Goal: Navigation & Orientation: Find specific page/section

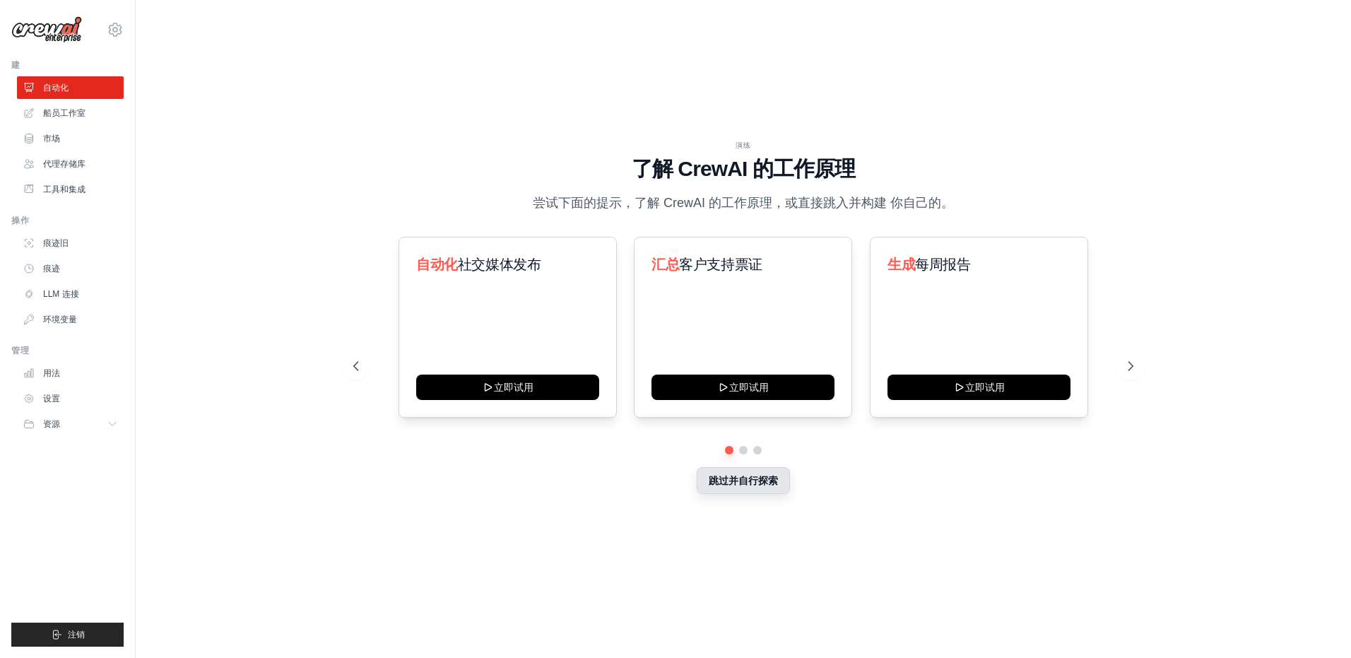
click at [761, 488] on button "跳过并自行探索" at bounding box center [743, 480] width 93 height 27
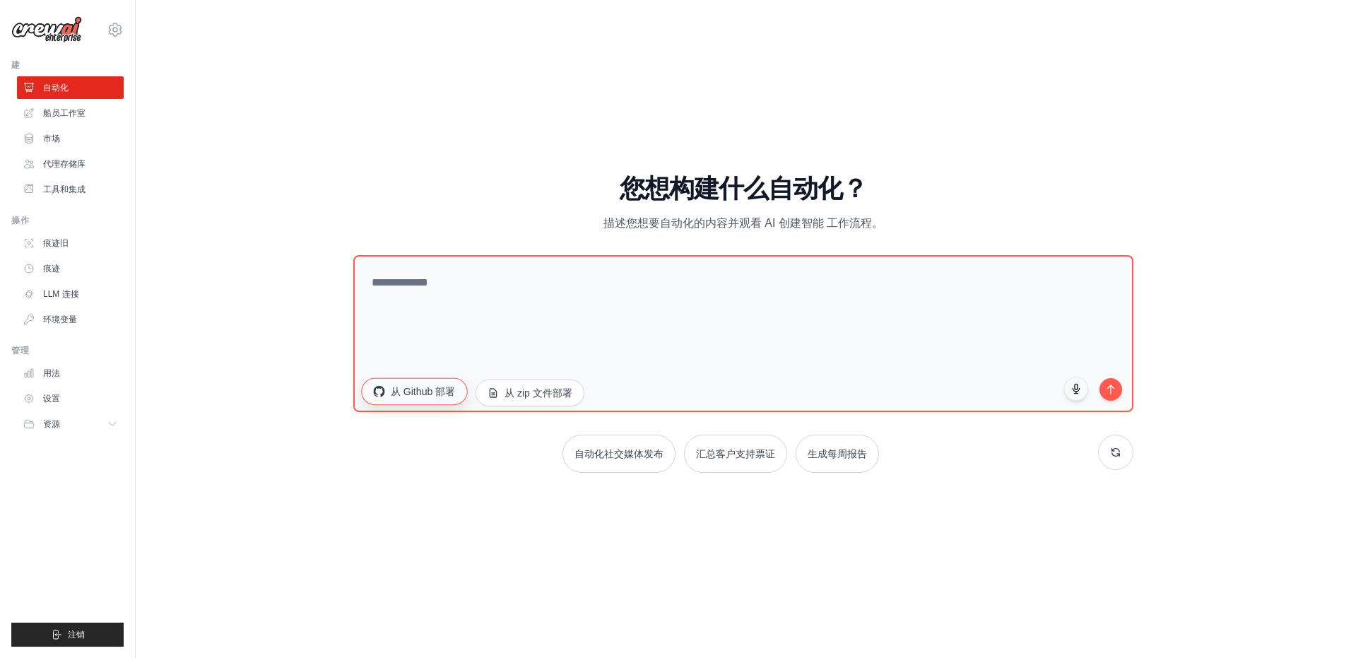
click at [412, 388] on font "从 Github 部署" at bounding box center [423, 391] width 65 height 14
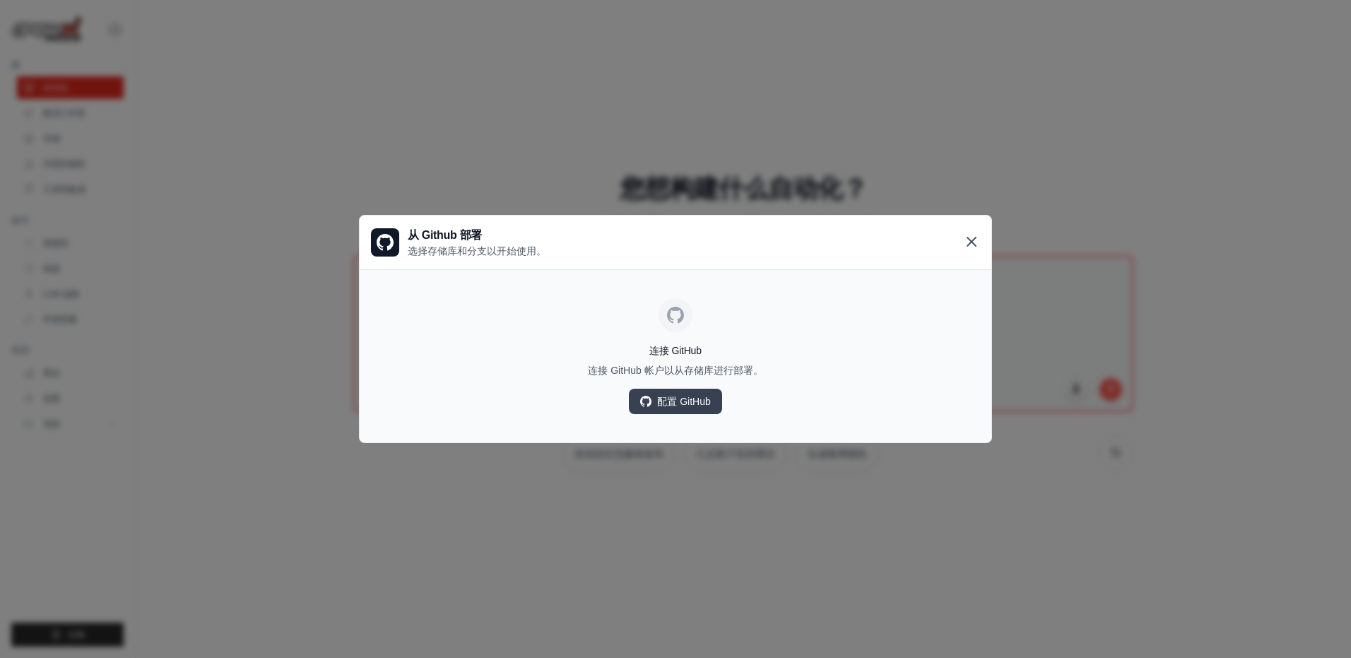
click at [973, 240] on icon at bounding box center [972, 241] width 8 height 8
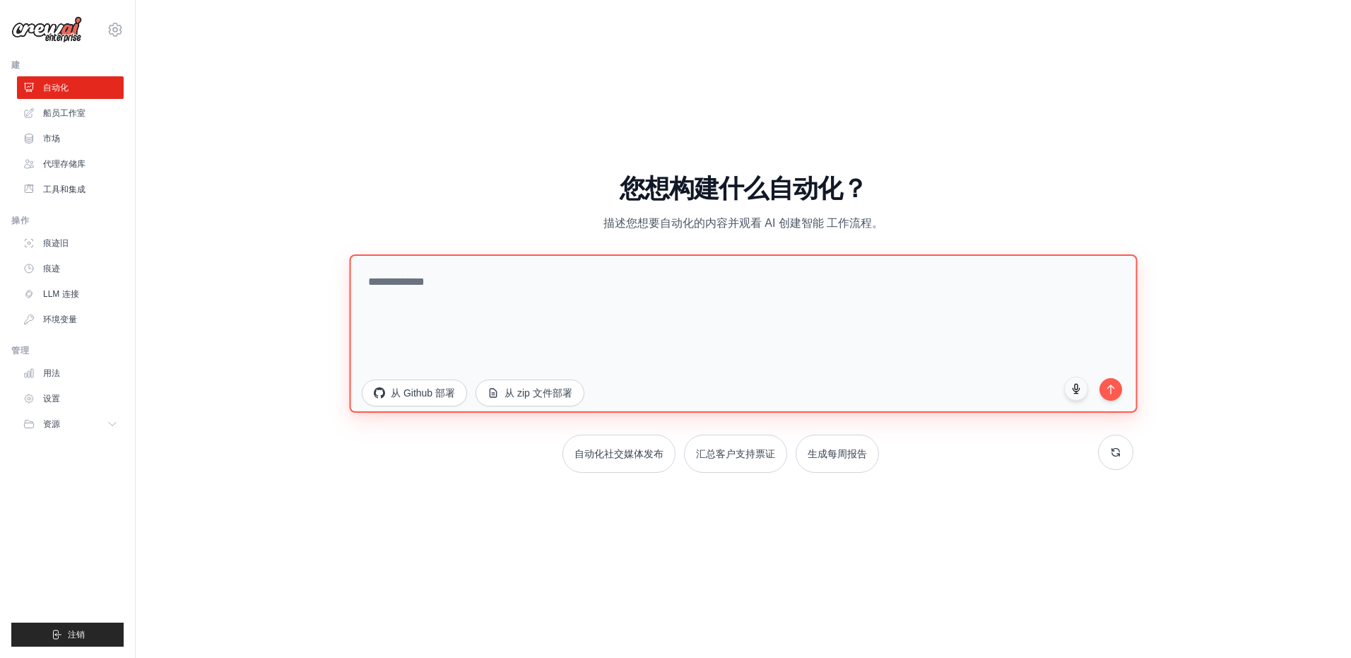
click at [493, 315] on textarea at bounding box center [743, 333] width 788 height 158
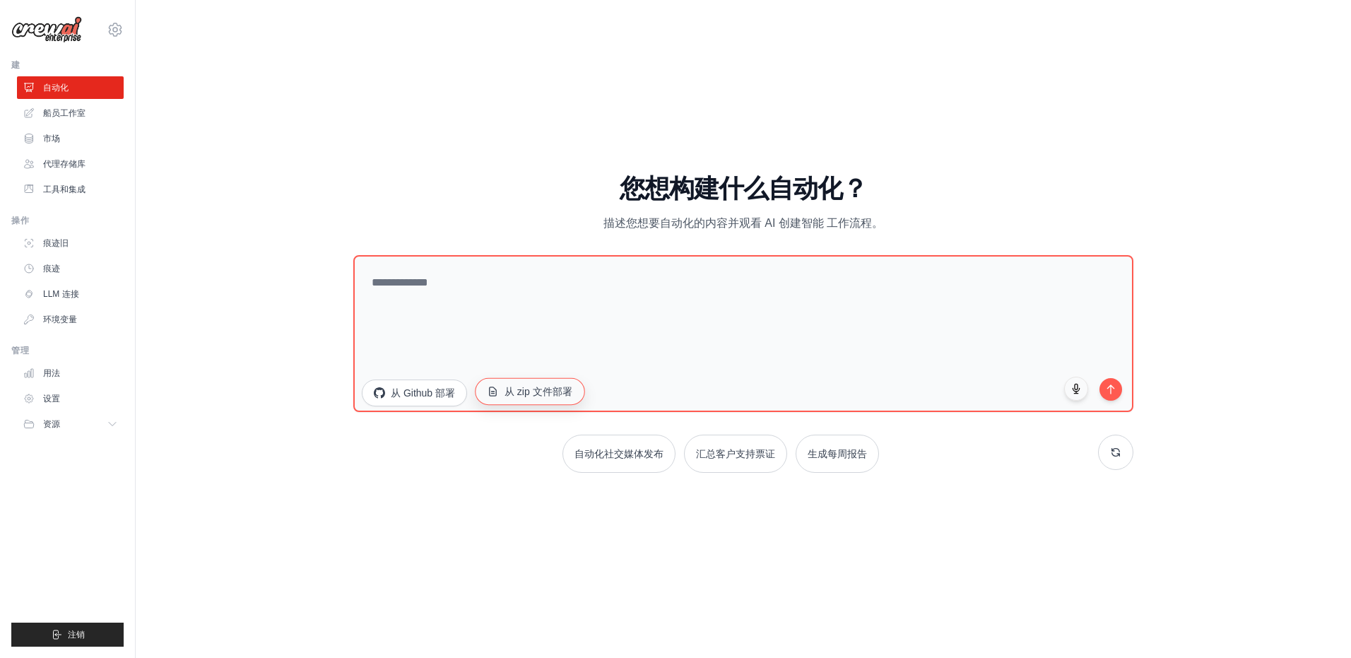
click at [525, 392] on font "从 zip 文件部署" at bounding box center [539, 391] width 69 height 14
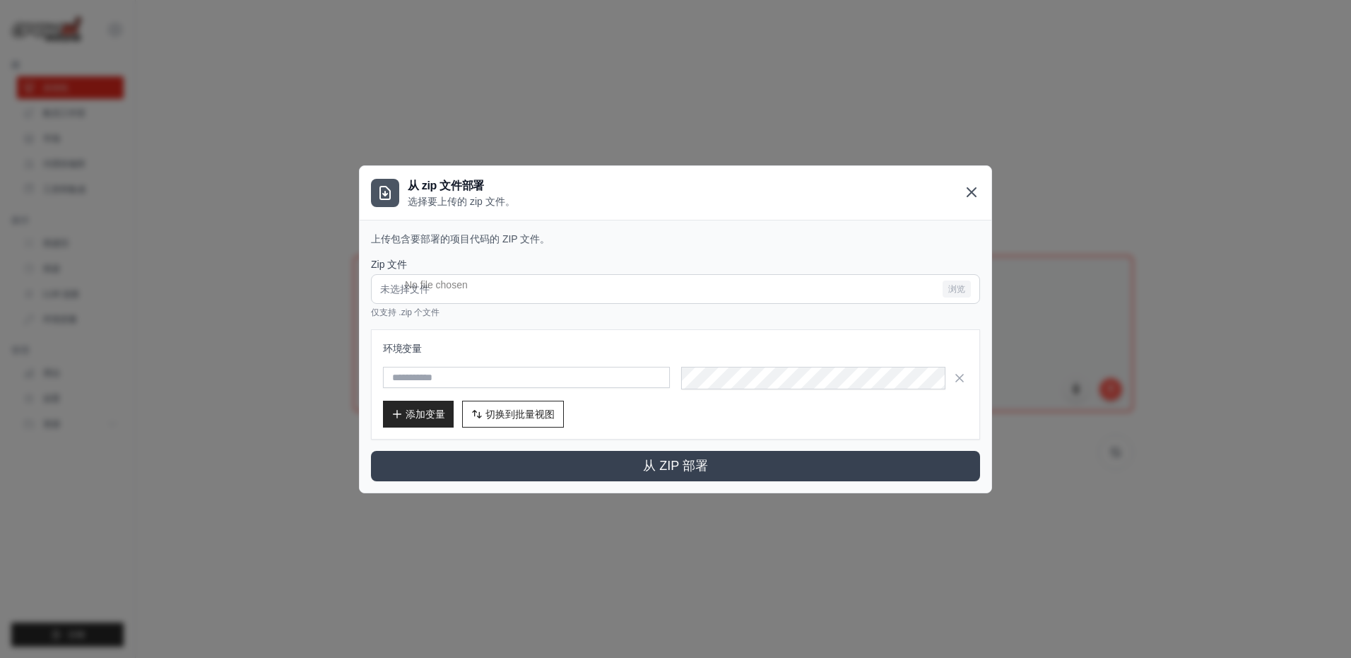
click at [968, 194] on icon at bounding box center [971, 192] width 17 height 17
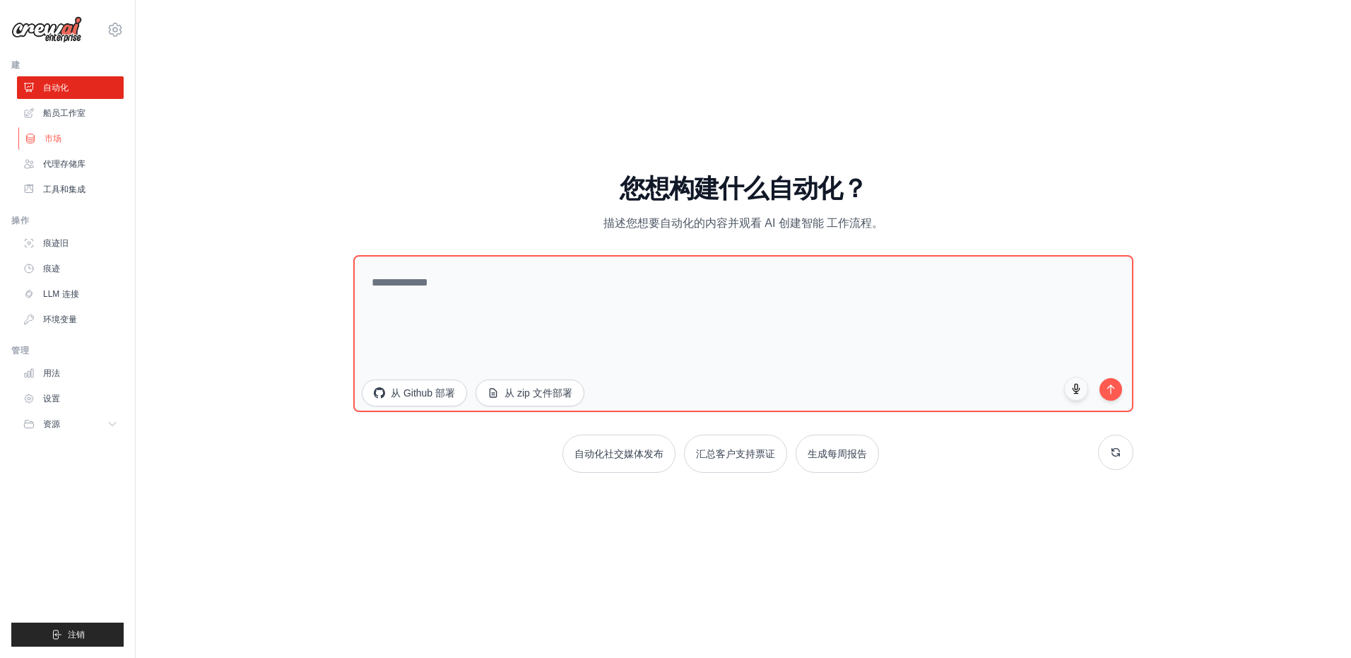
click at [56, 133] on font "市场" at bounding box center [53, 138] width 17 height 11
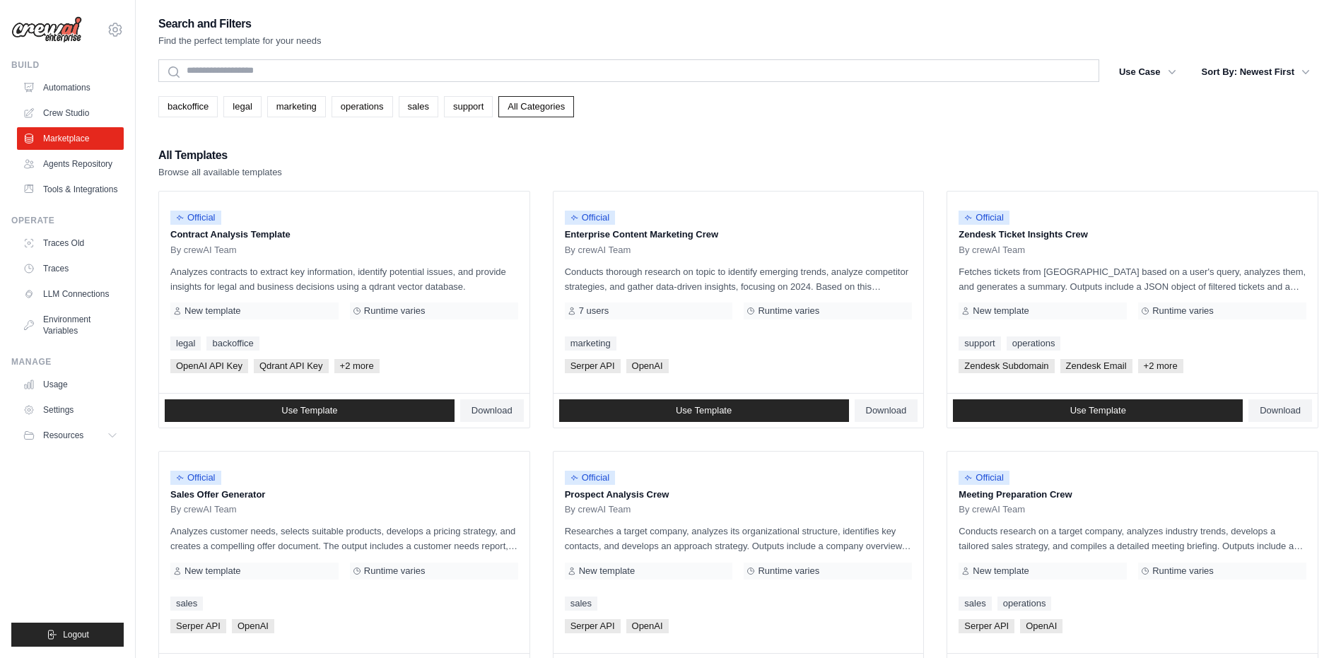
drag, startPoint x: 867, startPoint y: 144, endPoint x: 809, endPoint y: 136, distance: 59.3
click at [809, 136] on div "Search and Filters Find the perfect template for your needs Search Use Case bac…" at bounding box center [738, 646] width 1160 height 1264
drag, startPoint x: 824, startPoint y: 120, endPoint x: 777, endPoint y: 131, distance: 47.8
click at [777, 131] on div "Search and Filters Find the perfect template for your needs Search Use Case bac…" at bounding box center [738, 646] width 1160 height 1264
click at [88, 120] on link "Crew Studio" at bounding box center [71, 113] width 107 height 23
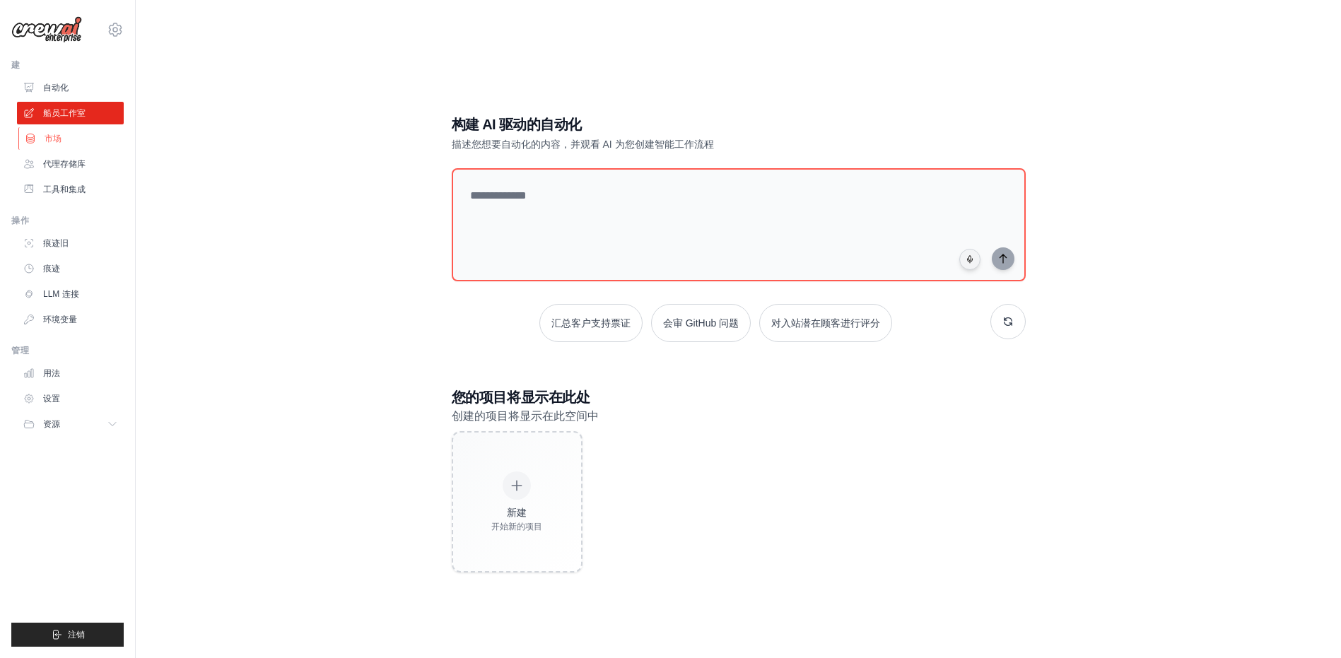
click at [77, 144] on link "市场" at bounding box center [71, 138] width 107 height 23
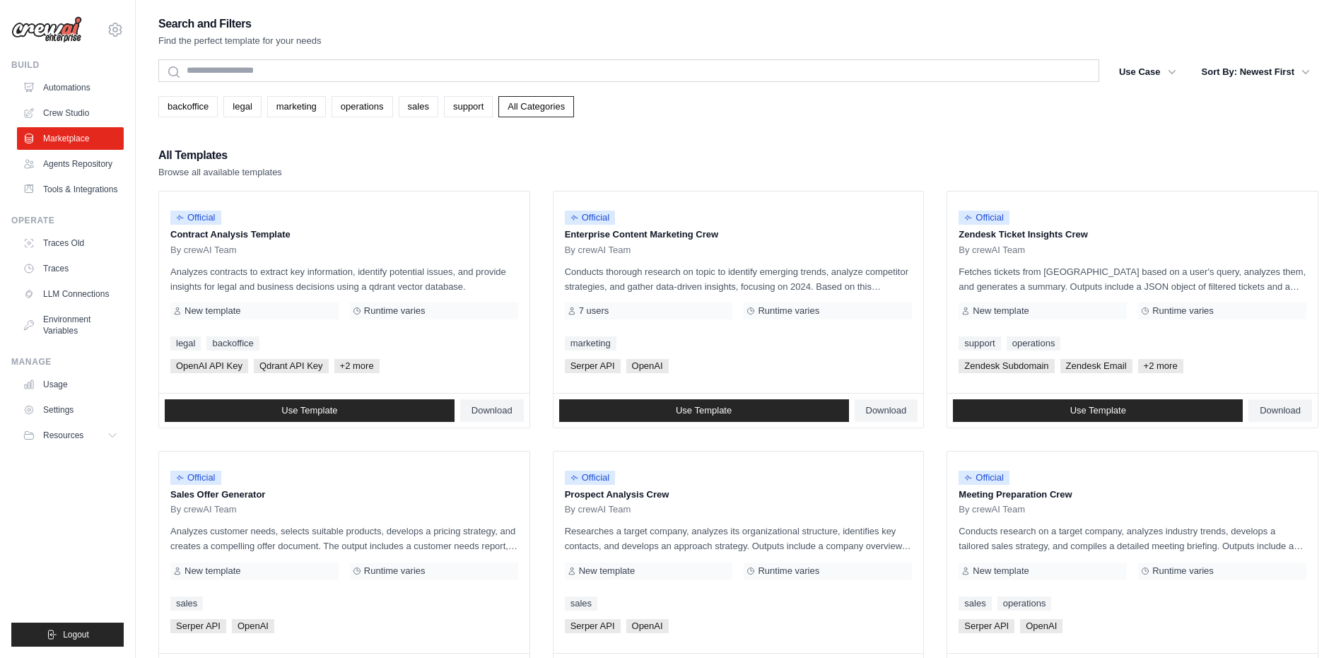
click at [349, 145] on div "Search and Filters Find the perfect template for your needs Search Use Case bac…" at bounding box center [738, 646] width 1160 height 1264
drag, startPoint x: 362, startPoint y: 143, endPoint x: 345, endPoint y: 143, distance: 17.0
click at [345, 143] on div "Search and Filters Find the perfect template for your needs Search Use Case bac…" at bounding box center [738, 646] width 1160 height 1264
click at [62, 421] on link "Settings" at bounding box center [71, 410] width 107 height 23
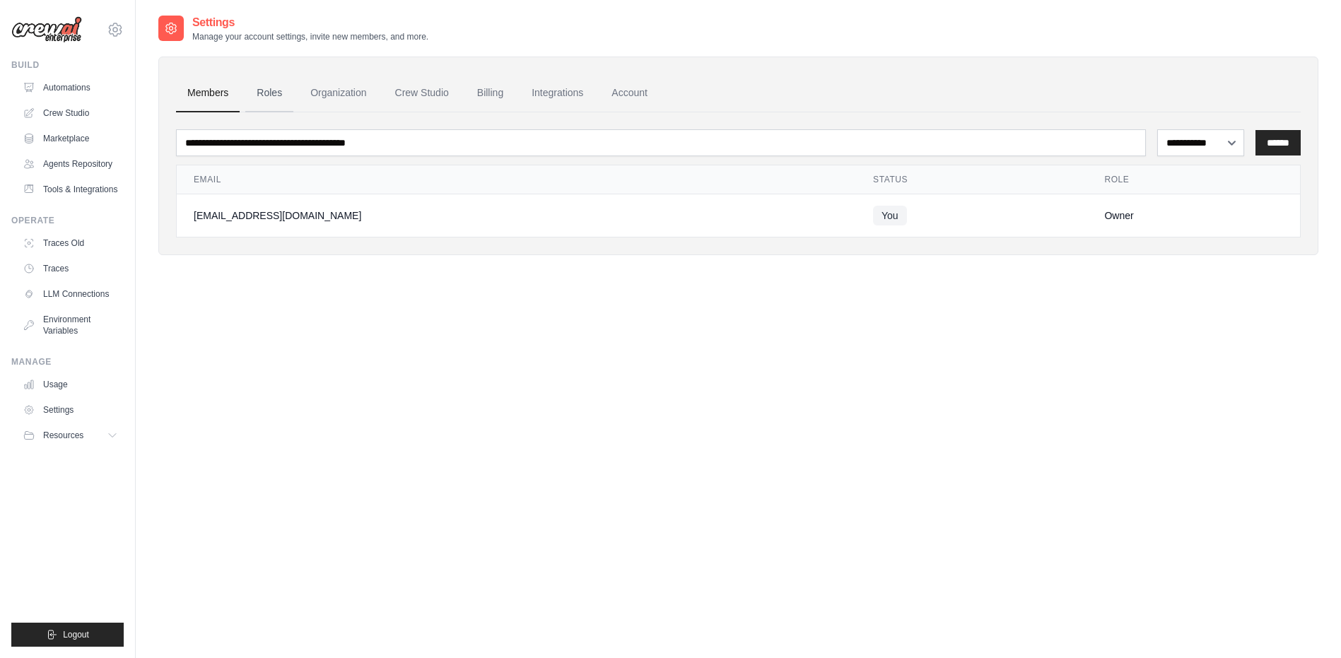
click at [270, 91] on link "Roles" at bounding box center [269, 93] width 48 height 38
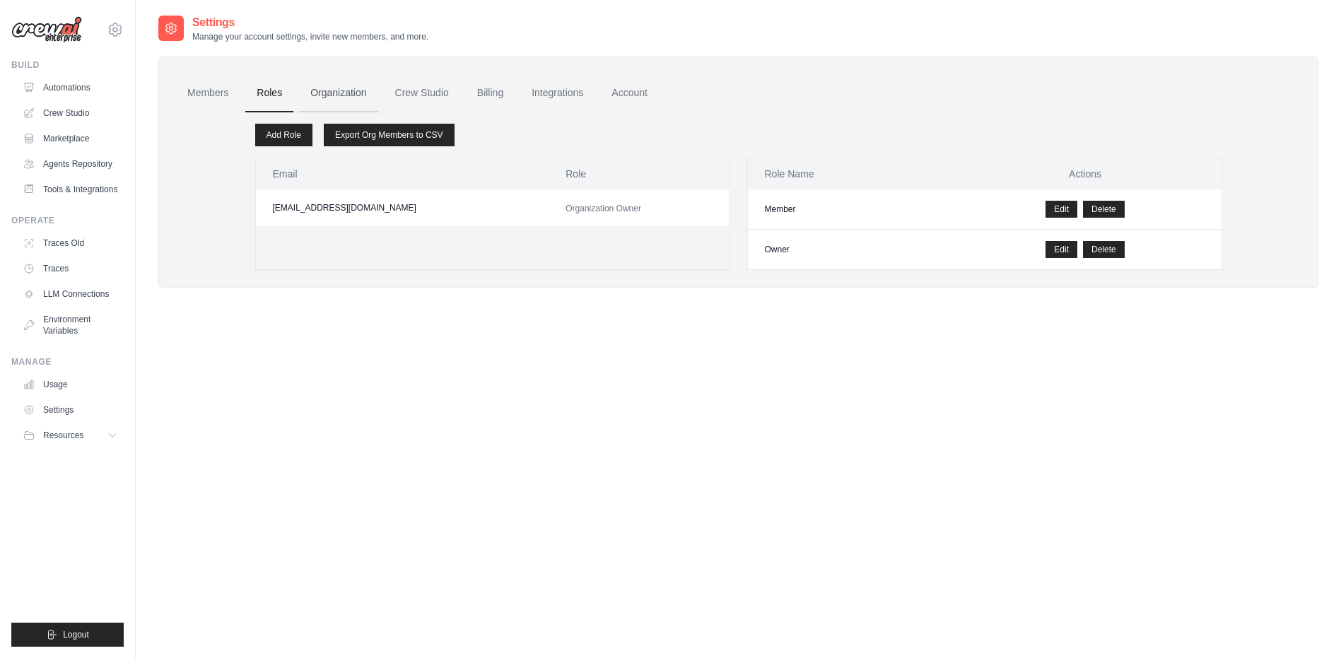
click at [348, 92] on link "Organization" at bounding box center [338, 93] width 78 height 38
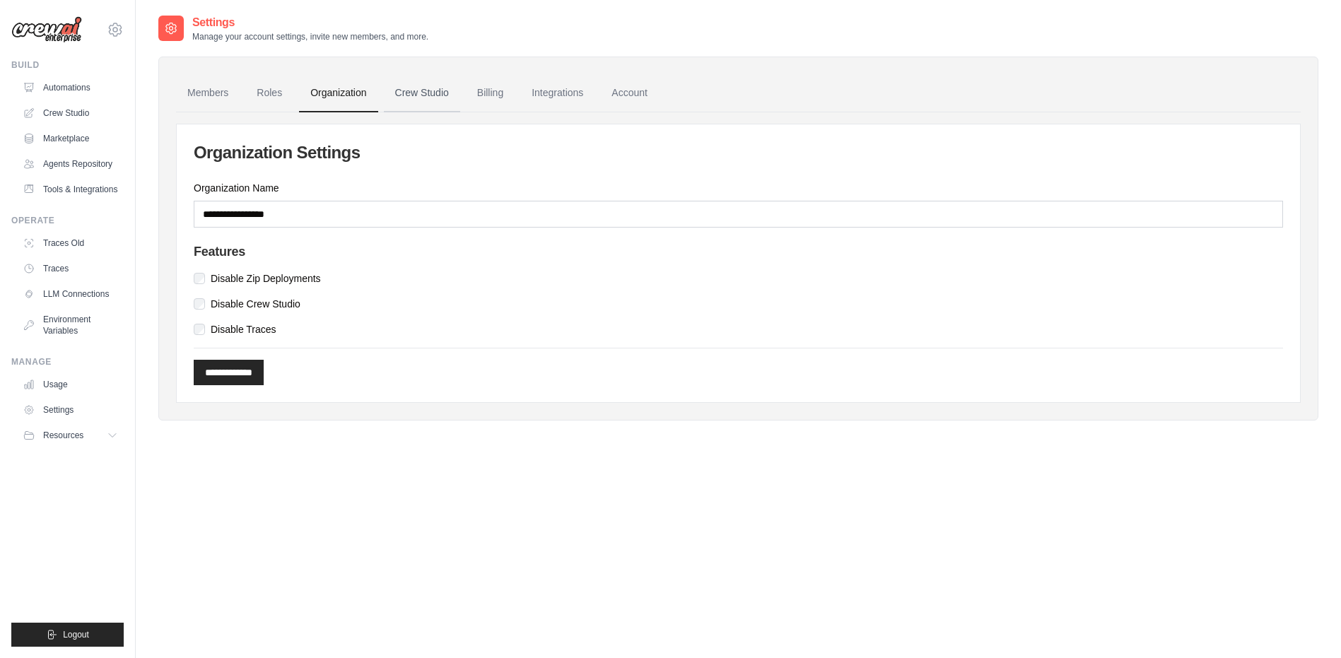
click at [416, 97] on link "Crew Studio" at bounding box center [422, 93] width 76 height 38
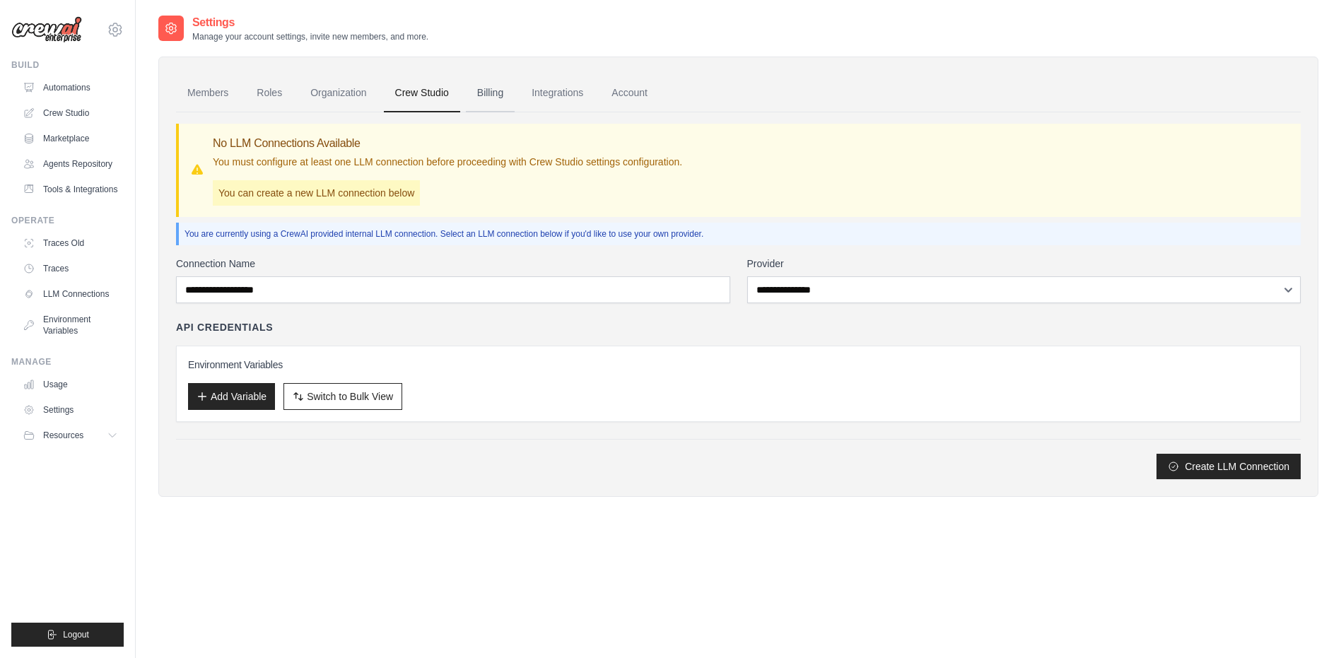
drag, startPoint x: 0, startPoint y: 0, endPoint x: 498, endPoint y: 93, distance: 506.1
click at [498, 93] on link "Billing" at bounding box center [490, 93] width 49 height 38
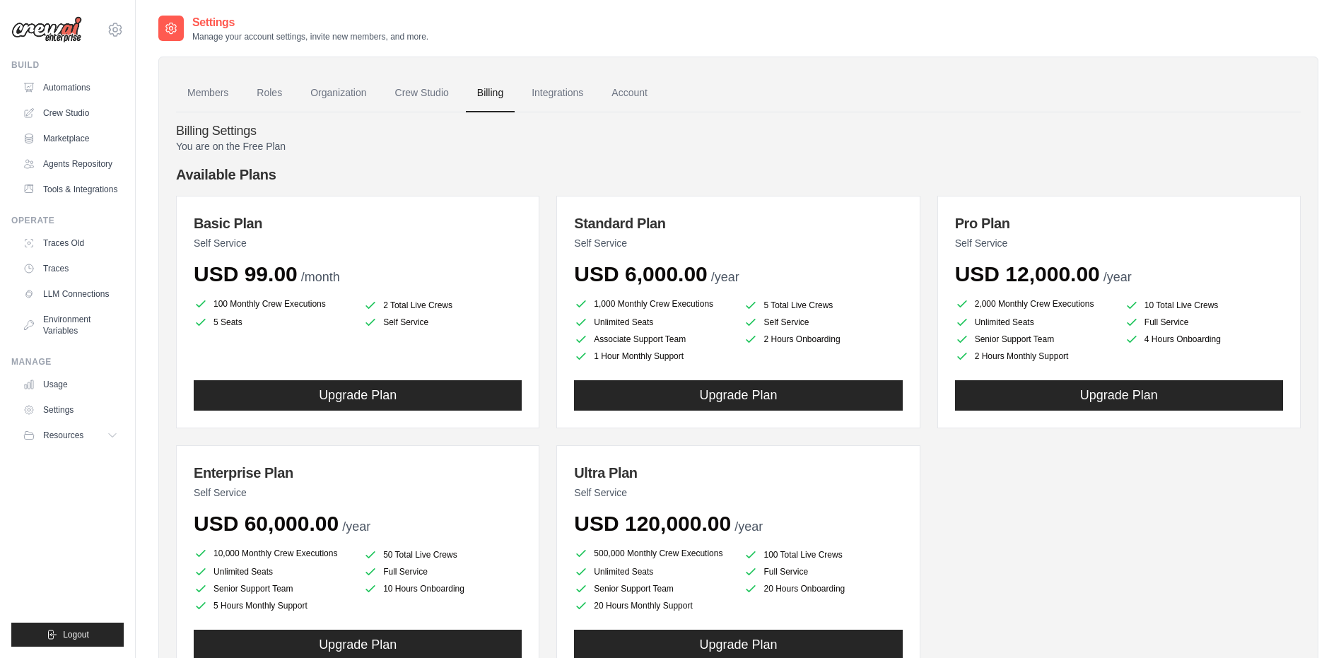
click at [575, 92] on link "Integrations" at bounding box center [557, 93] width 74 height 38
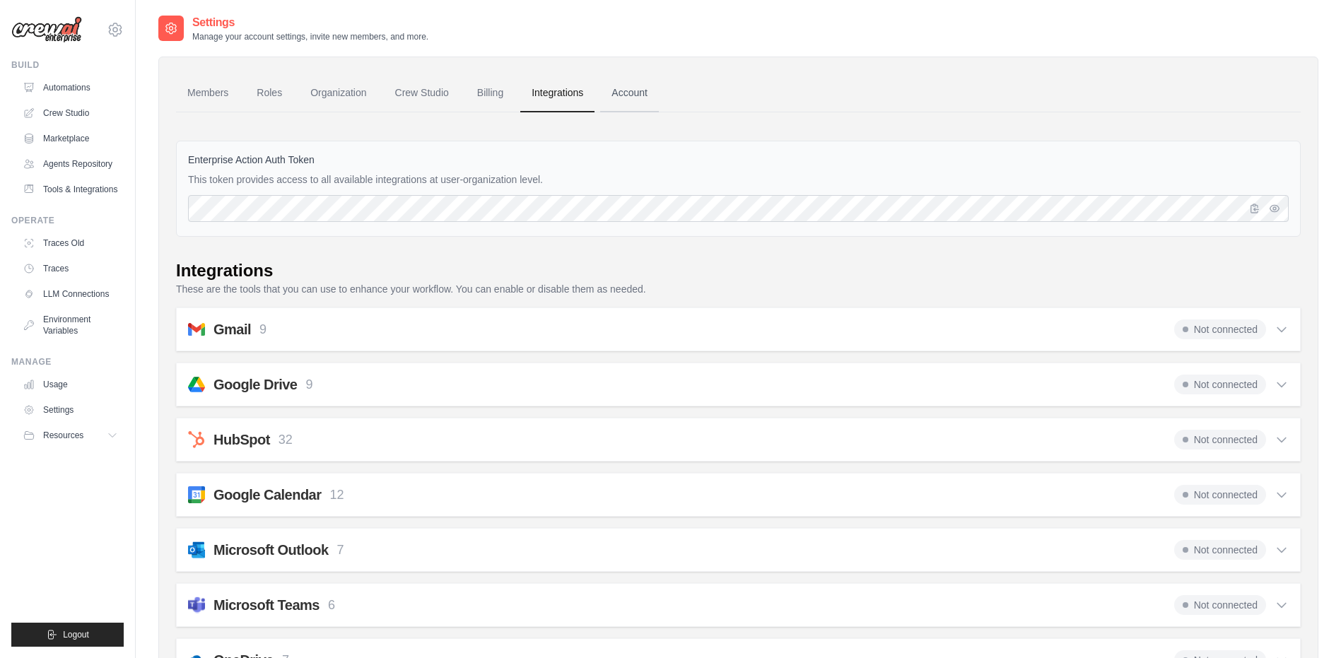
click at [650, 93] on link "Account" at bounding box center [629, 93] width 59 height 38
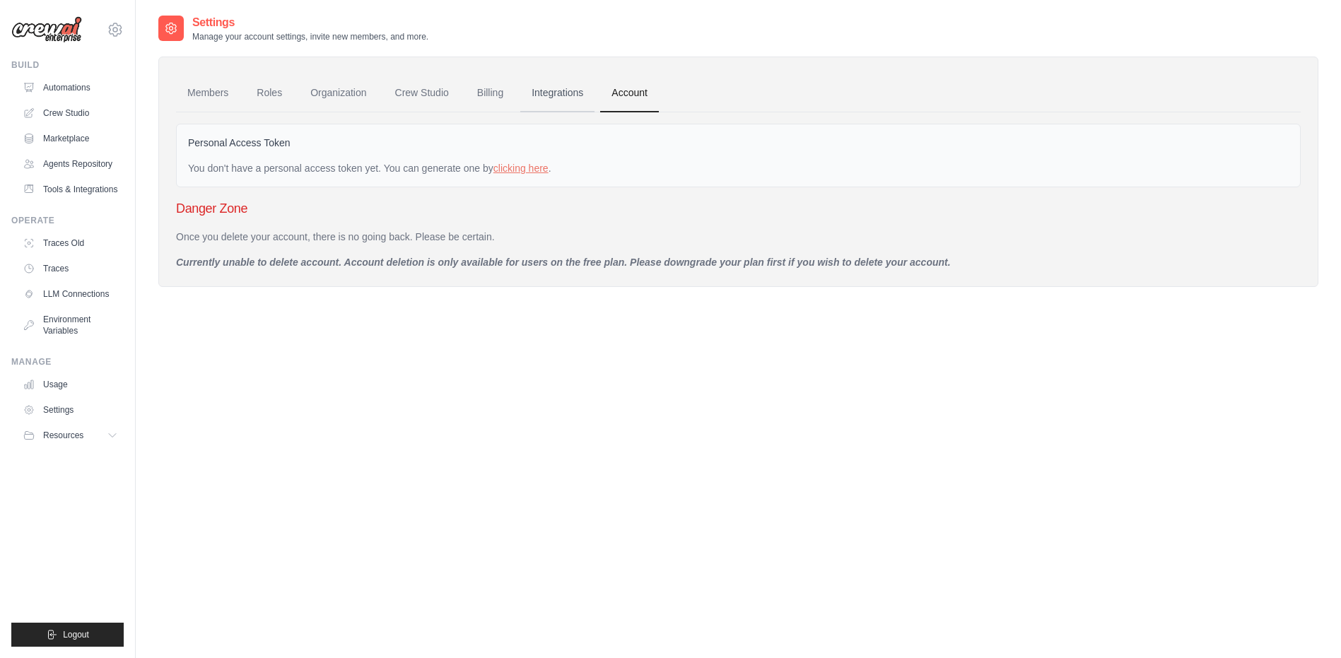
click at [582, 90] on link "Integrations" at bounding box center [557, 93] width 74 height 38
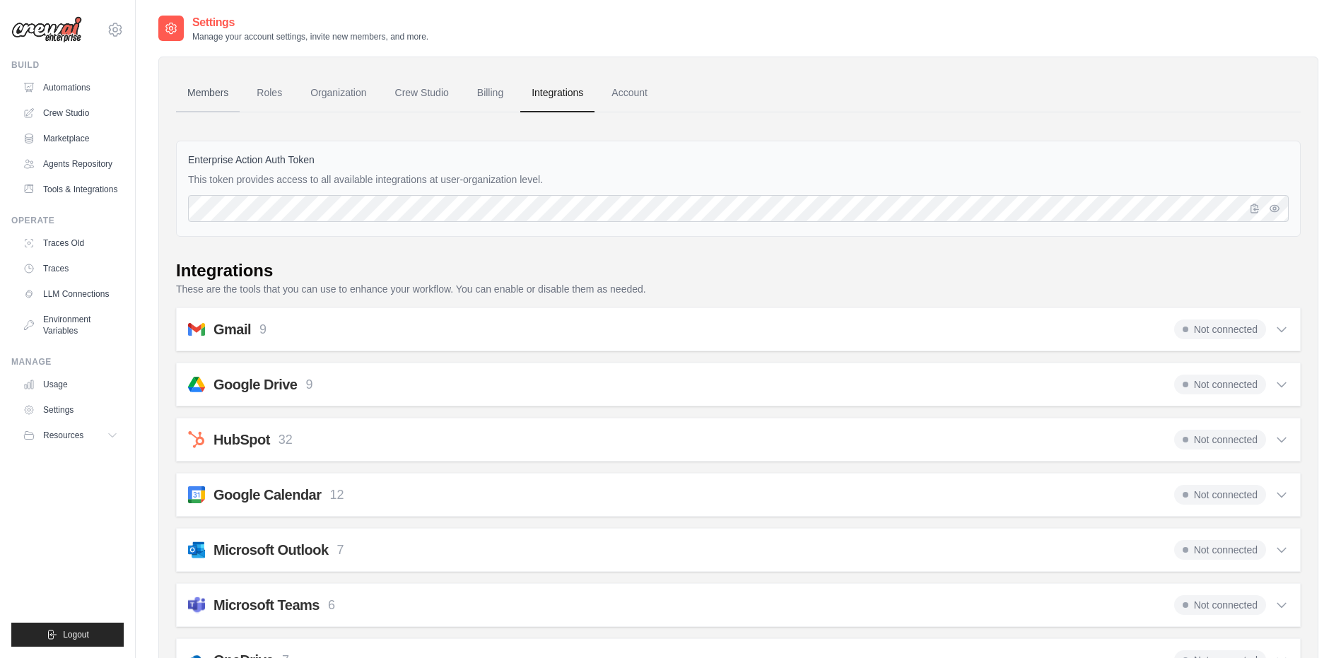
click at [217, 88] on link "Members" at bounding box center [208, 93] width 64 height 38
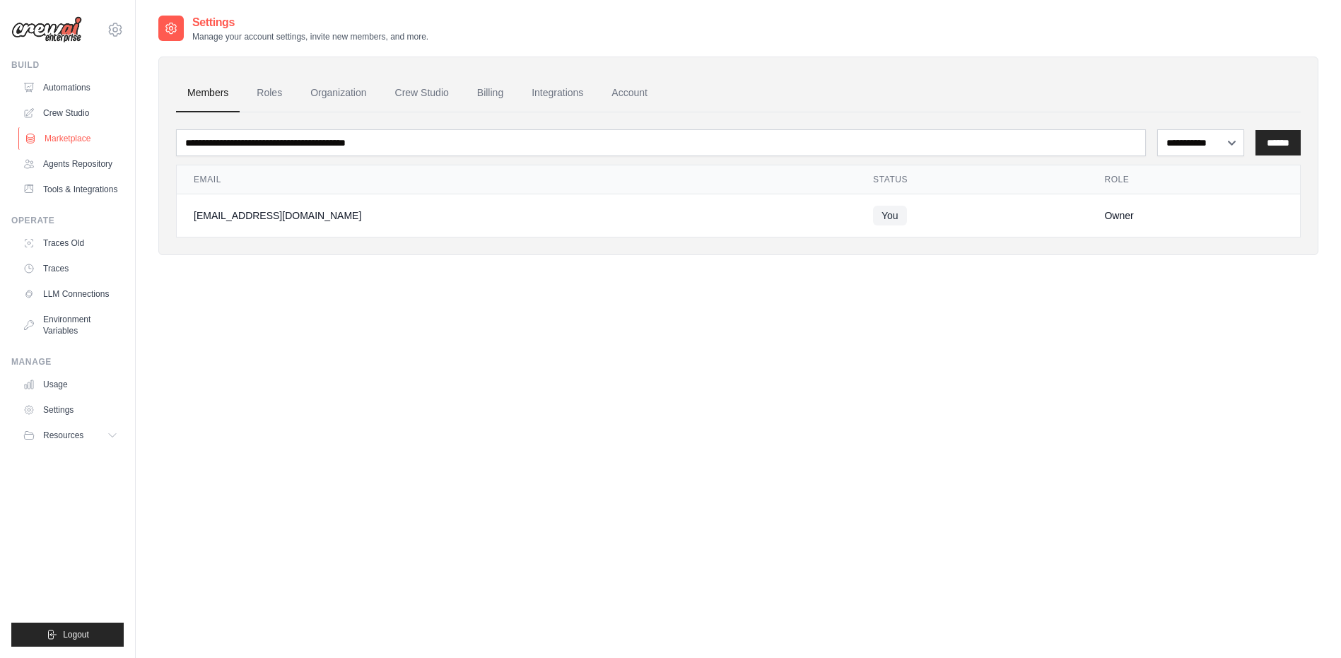
click at [71, 143] on link "Marketplace" at bounding box center [71, 138] width 107 height 23
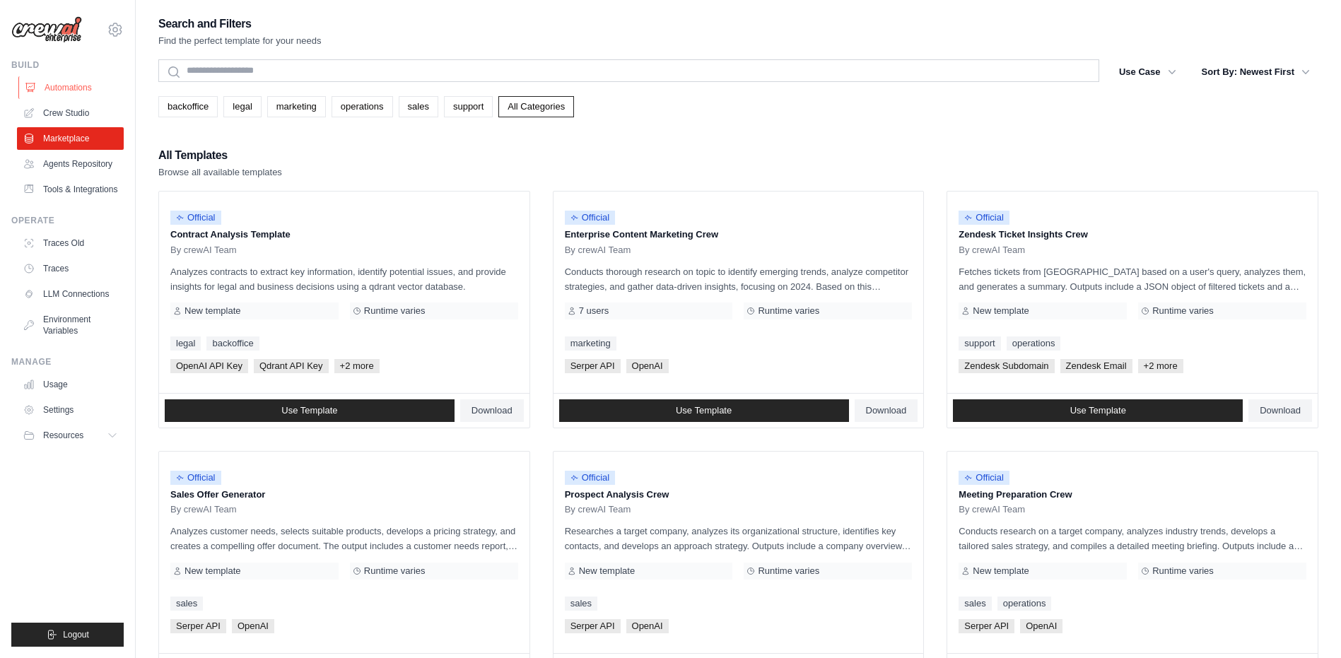
click at [75, 91] on link "Automations" at bounding box center [71, 87] width 107 height 23
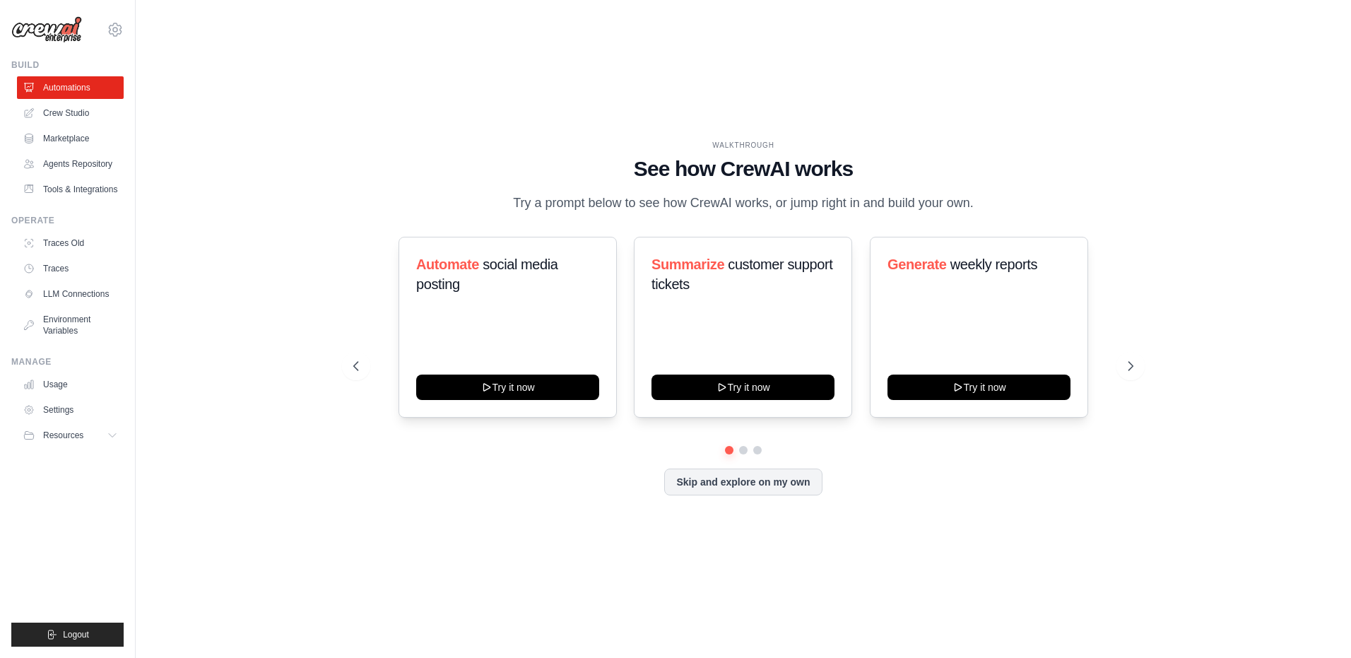
drag, startPoint x: 606, startPoint y: 127, endPoint x: 175, endPoint y: 134, distance: 431.2
drag, startPoint x: 175, startPoint y: 134, endPoint x: 67, endPoint y: 504, distance: 385.8
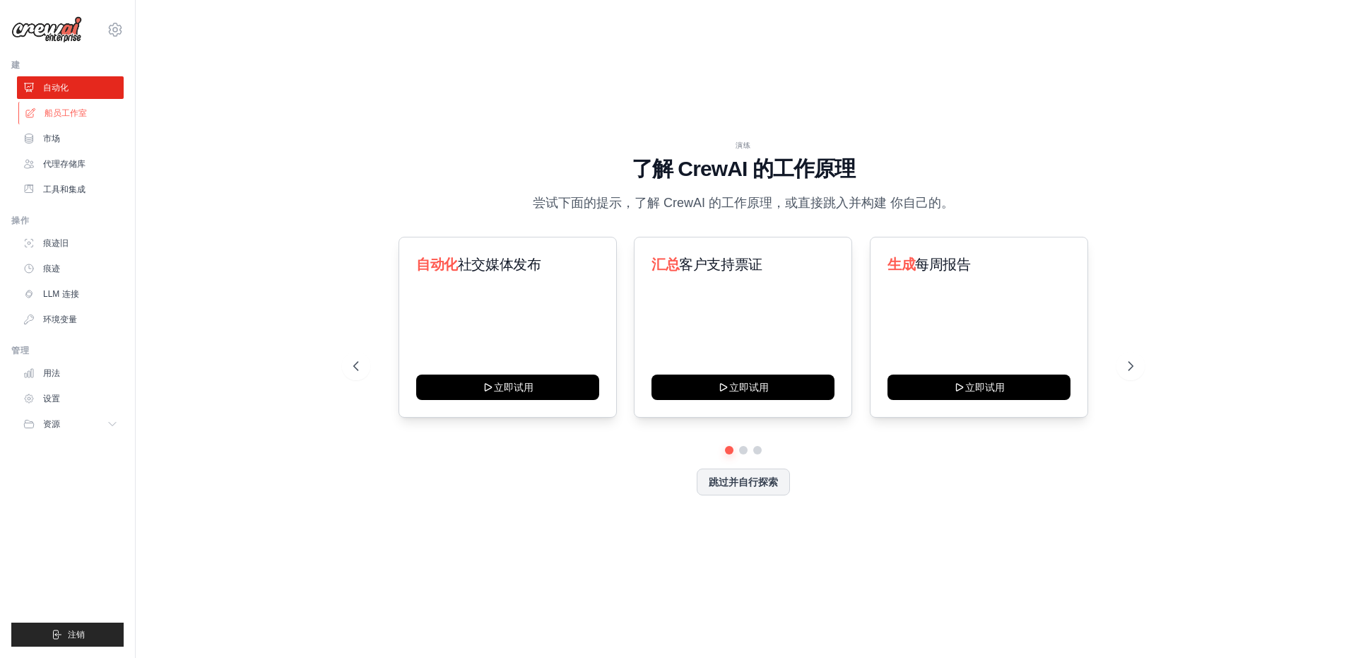
click at [78, 118] on font "船员工作室" at bounding box center [66, 112] width 42 height 11
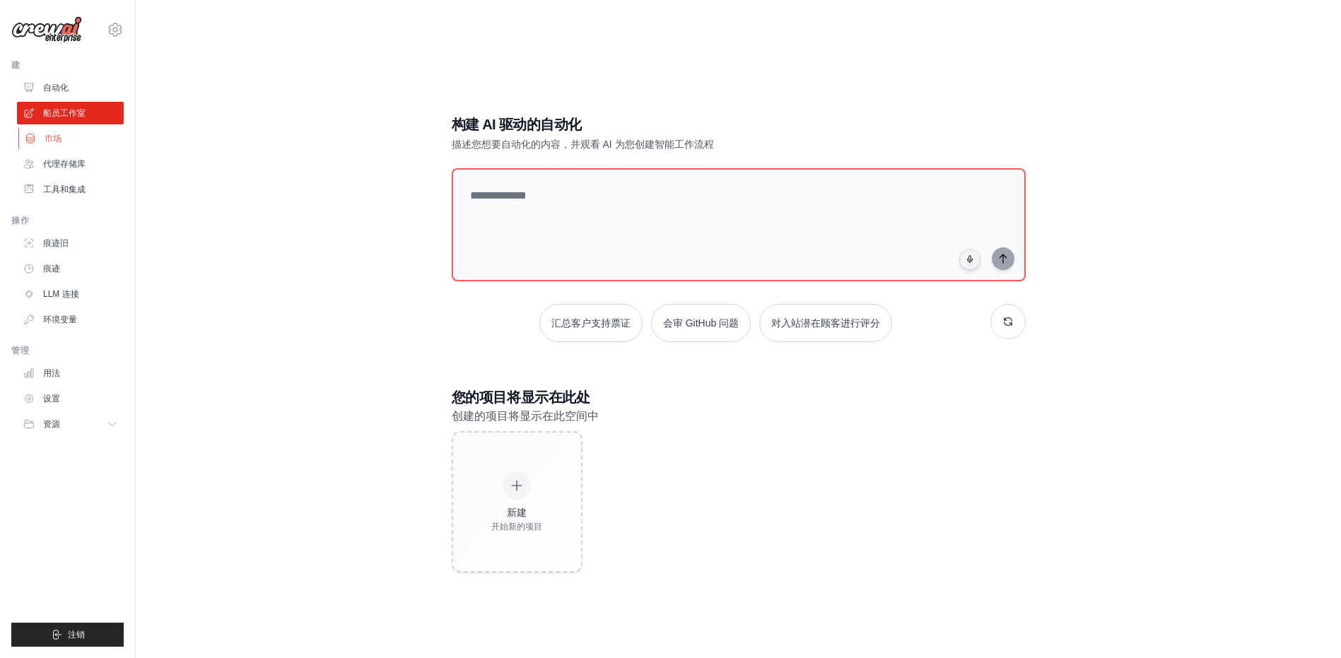
click at [78, 142] on link "市场" at bounding box center [71, 138] width 107 height 23
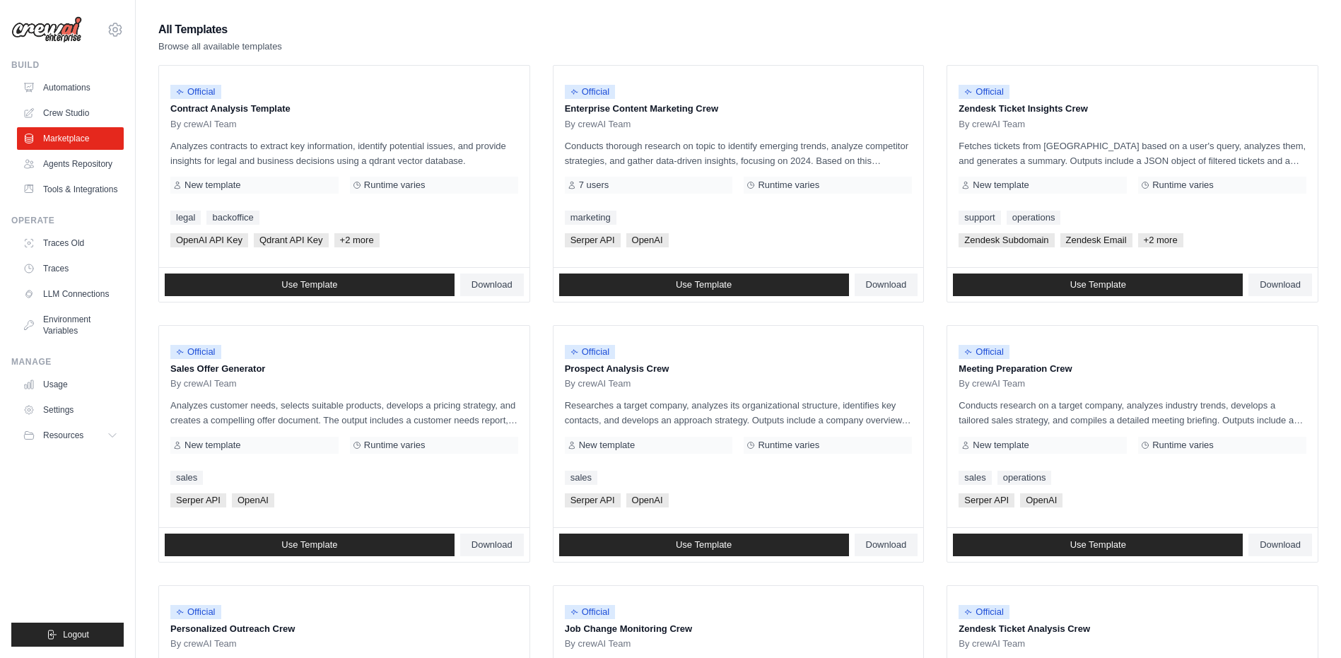
scroll to position [141, 0]
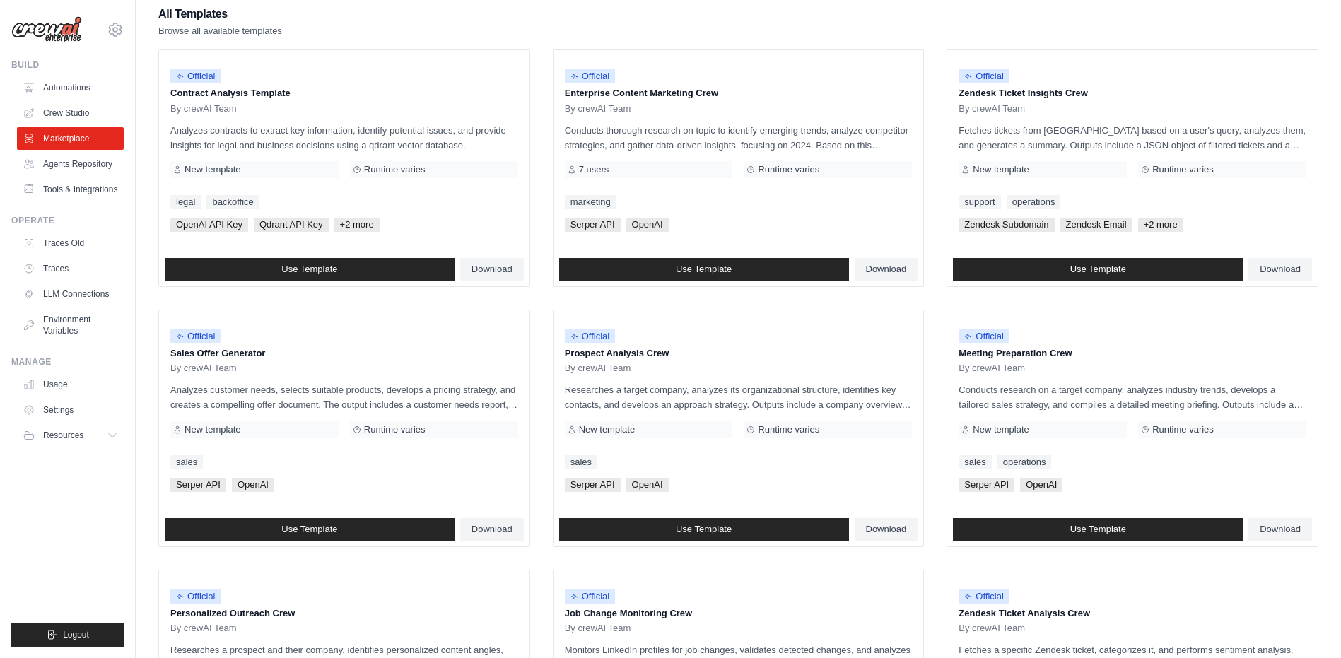
drag, startPoint x: 1181, startPoint y: 23, endPoint x: 1053, endPoint y: 33, distance: 128.3
click at [1023, 42] on div "All Templates Browse all available templates Official Contract Analysis Templat…" at bounding box center [738, 535] width 1160 height 1062
